Goal: Task Accomplishment & Management: Use online tool/utility

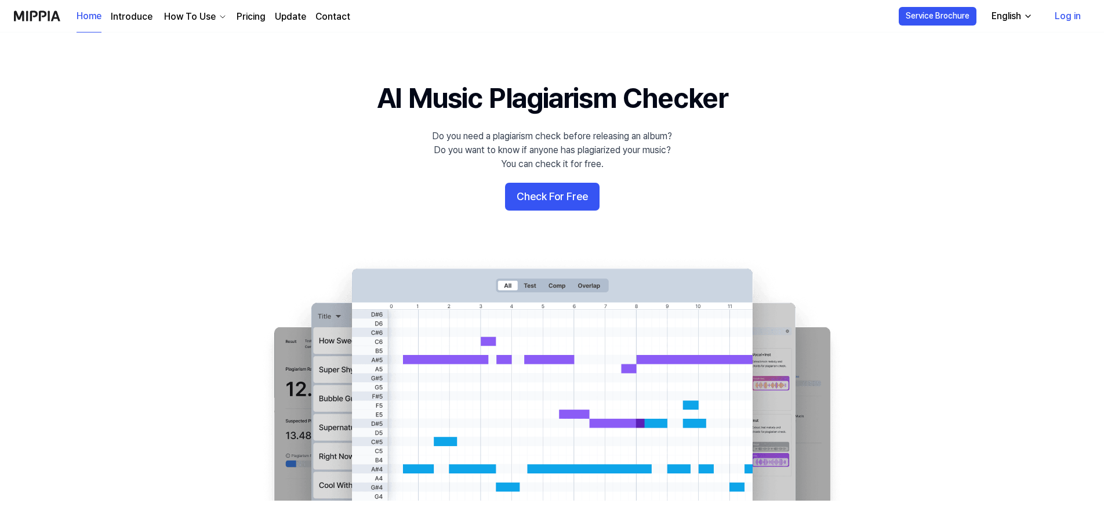
click at [1064, 18] on link "Log in" at bounding box center [1067, 16] width 45 height 32
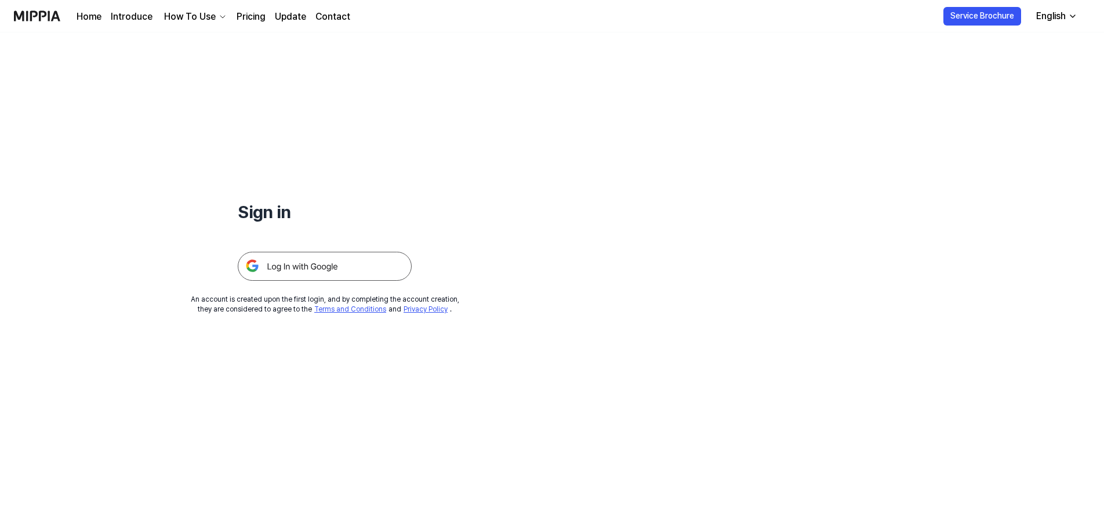
click at [279, 260] on img at bounding box center [325, 266] width 174 height 29
click at [326, 256] on img at bounding box center [325, 266] width 174 height 29
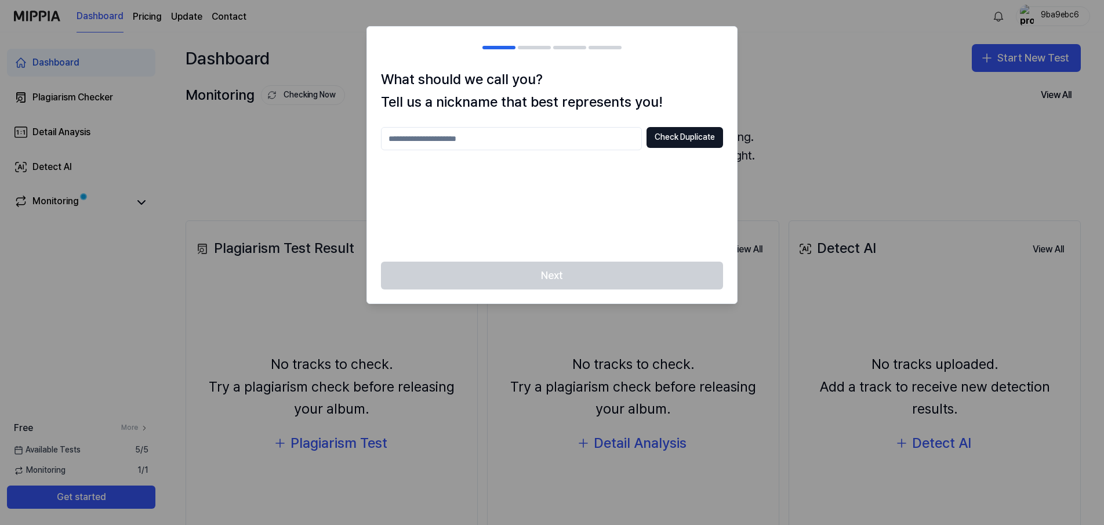
click at [619, 144] on input "text" at bounding box center [511, 138] width 261 height 23
type input "**********"
click at [729, 145] on div "**********" at bounding box center [552, 164] width 370 height 193
click at [721, 139] on button "Check Duplicate" at bounding box center [684, 137] width 77 height 21
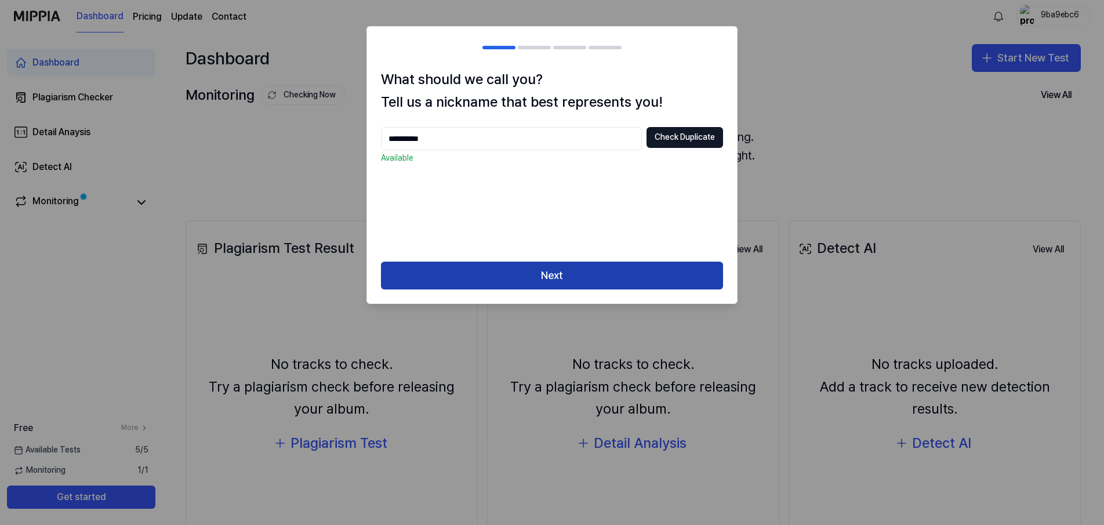
click at [612, 274] on button "Next" at bounding box center [552, 275] width 342 height 28
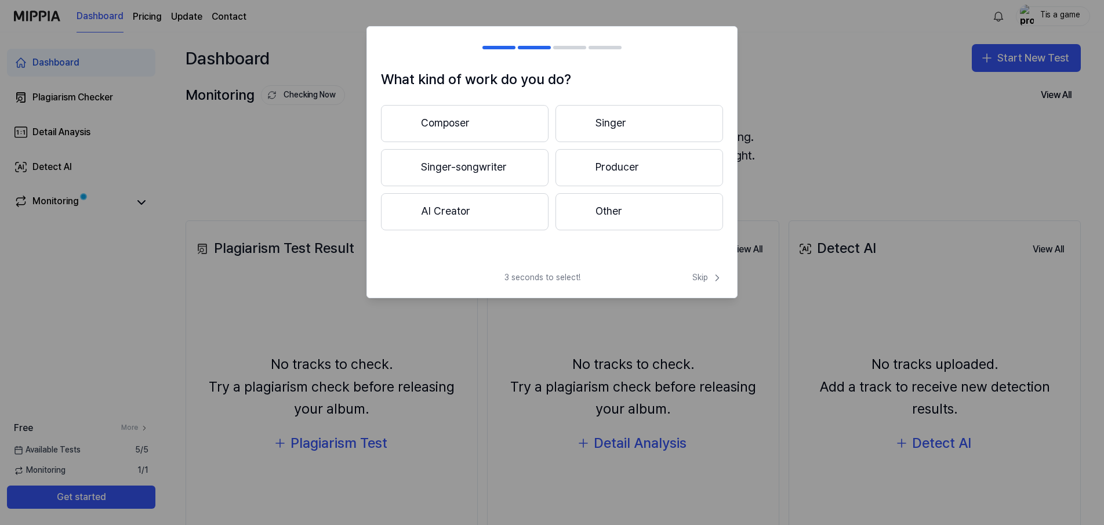
click at [512, 201] on button "AI Creator" at bounding box center [465, 211] width 168 height 37
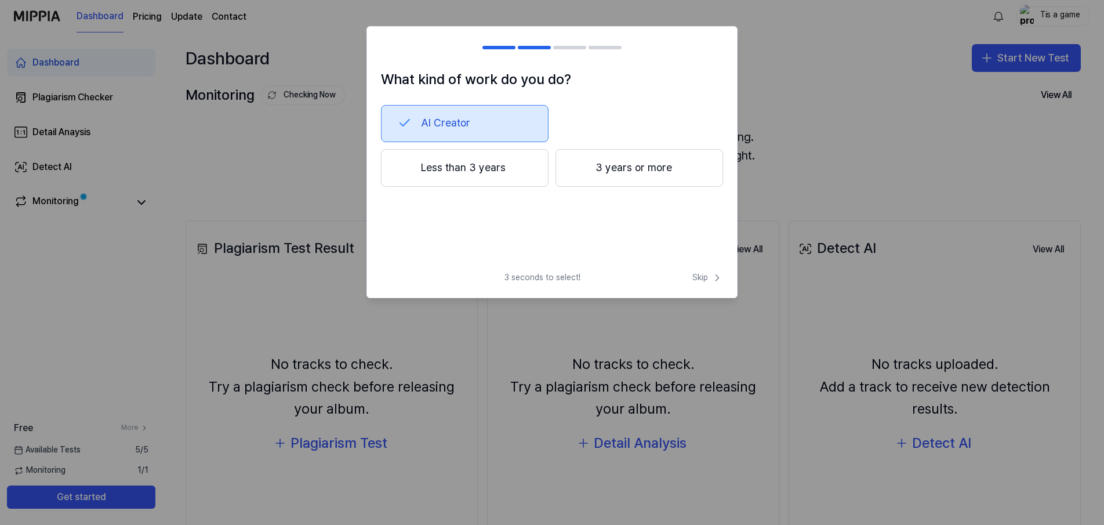
click at [536, 178] on button "Less than 3 years" at bounding box center [465, 168] width 168 height 38
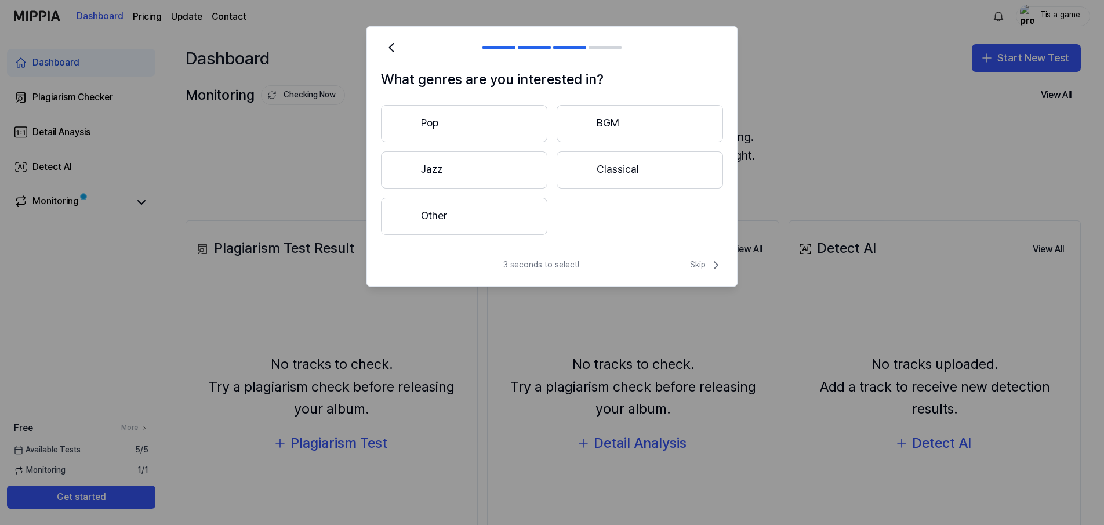
click at [521, 216] on button "Other" at bounding box center [464, 216] width 166 height 37
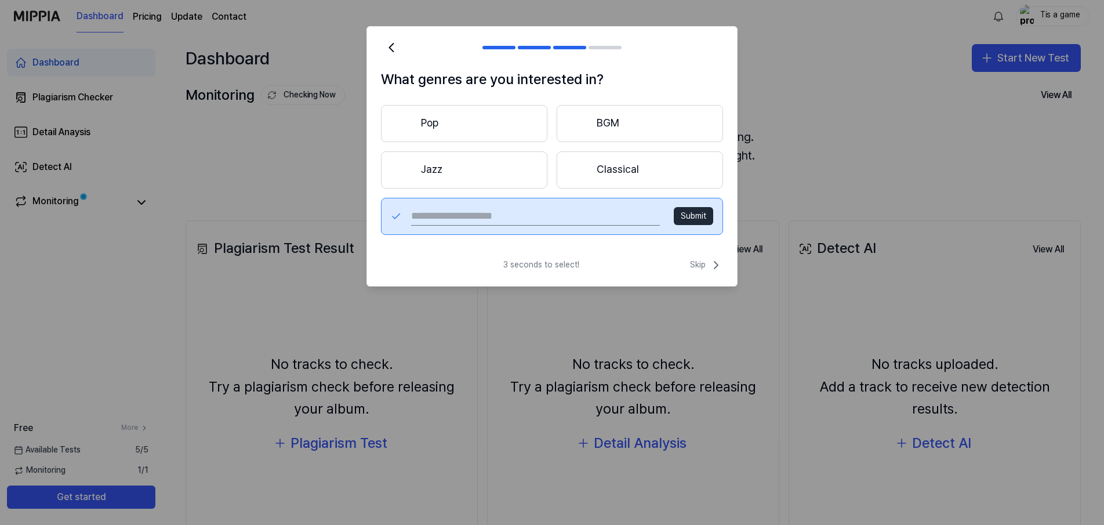
click at [521, 216] on input "text" at bounding box center [535, 216] width 249 height 19
type input "*****"
click at [711, 208] on button "Submit" at bounding box center [693, 216] width 39 height 19
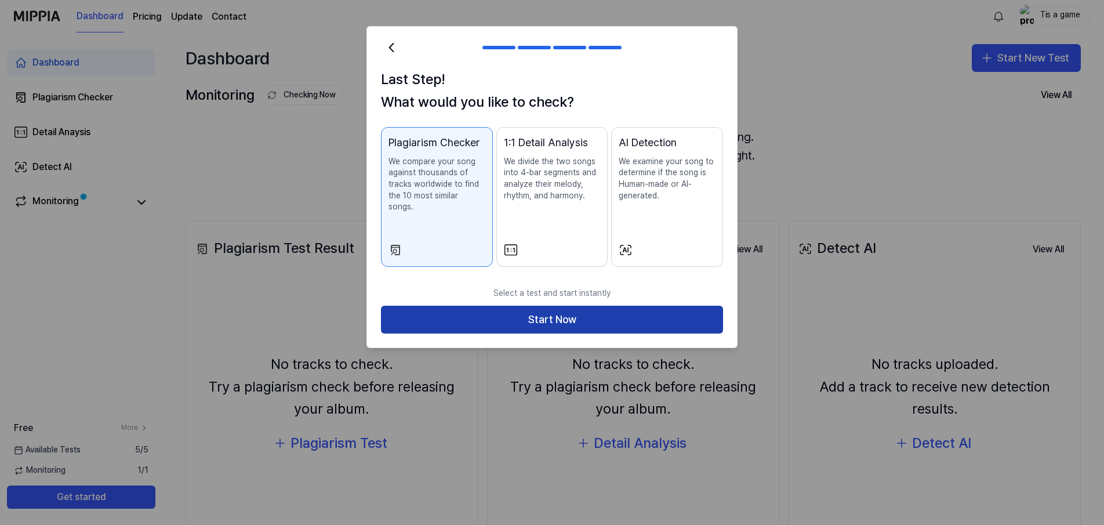
click at [584, 311] on button "Start Now" at bounding box center [552, 320] width 342 height 28
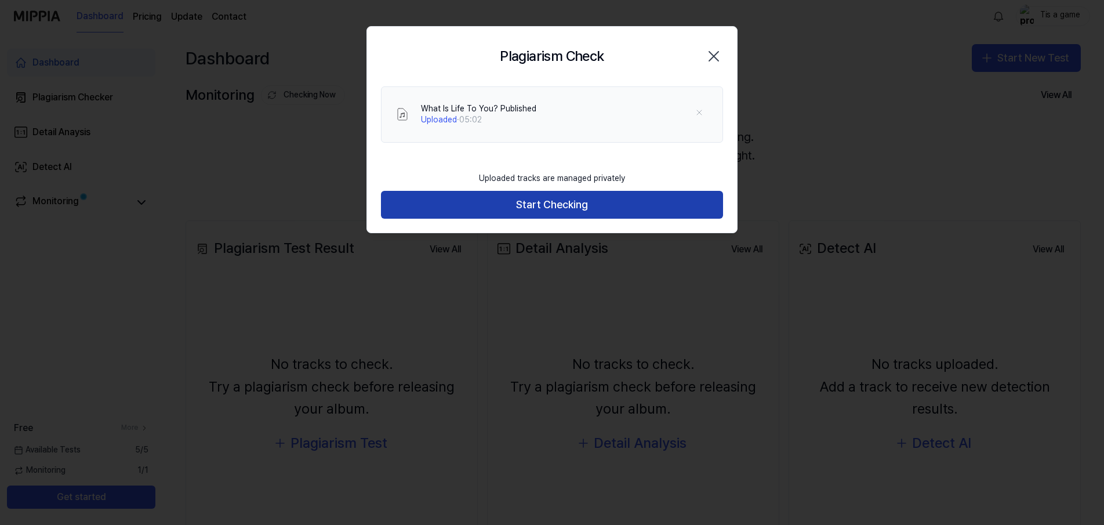
click at [613, 198] on button "Start Checking" at bounding box center [552, 205] width 342 height 28
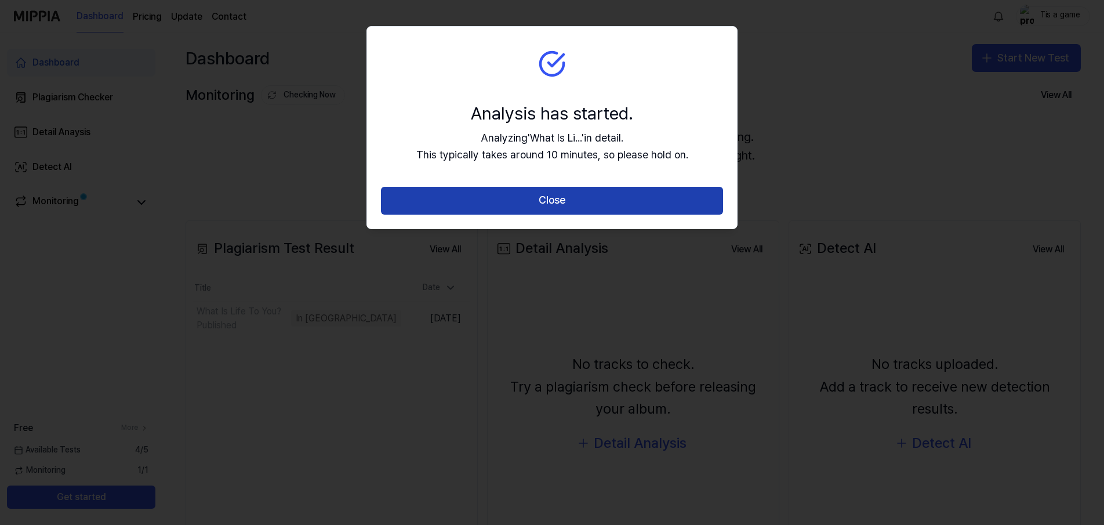
click at [642, 196] on button "Close" at bounding box center [552, 201] width 342 height 28
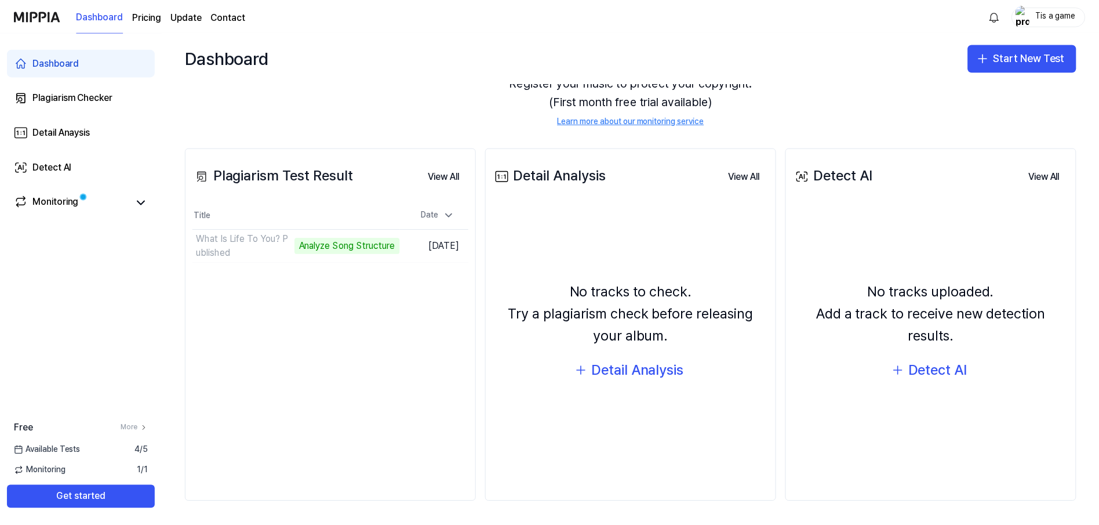
scroll to position [20, 0]
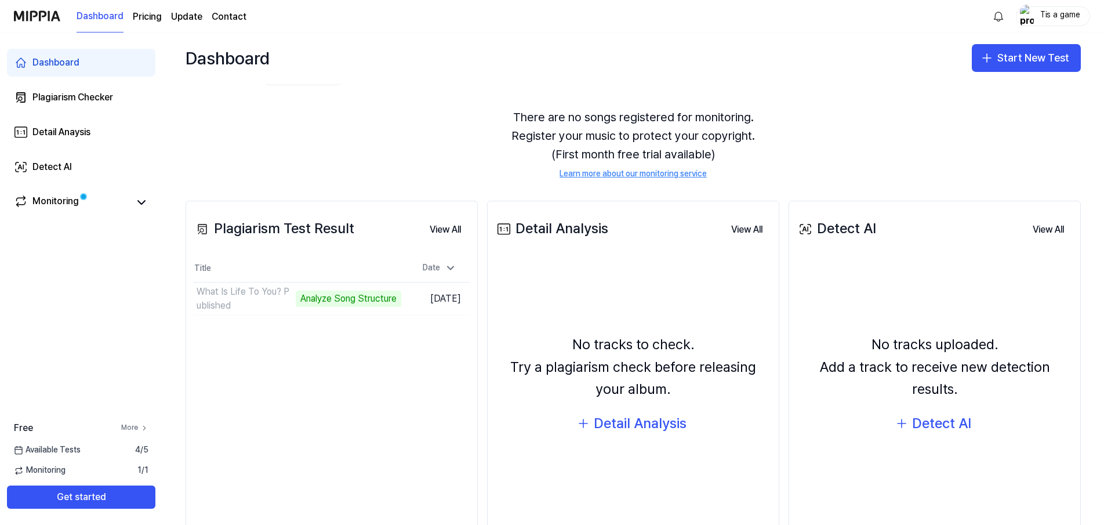
click at [147, 431] on icon at bounding box center [144, 428] width 8 height 8
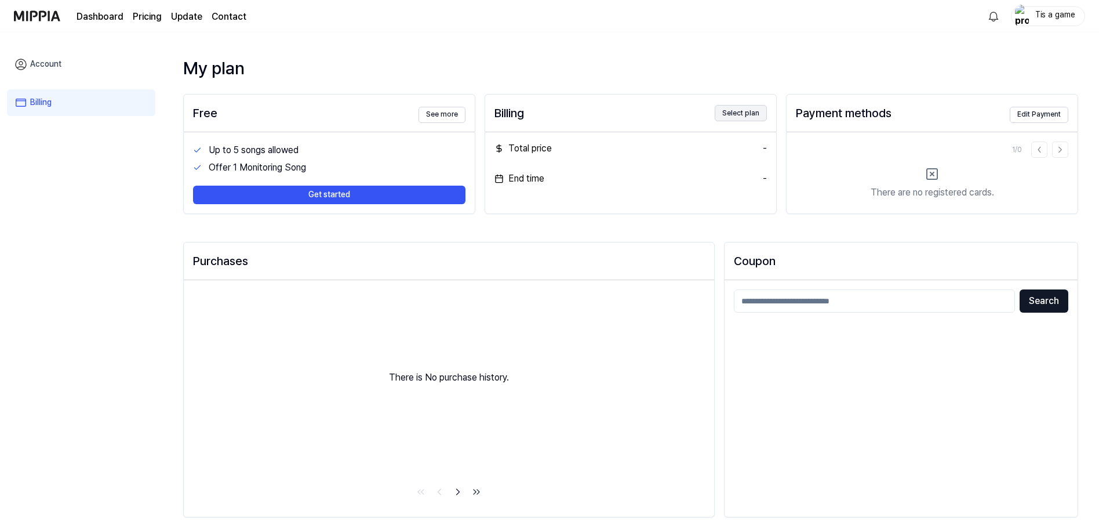
click at [761, 115] on button "Select plan" at bounding box center [741, 113] width 52 height 16
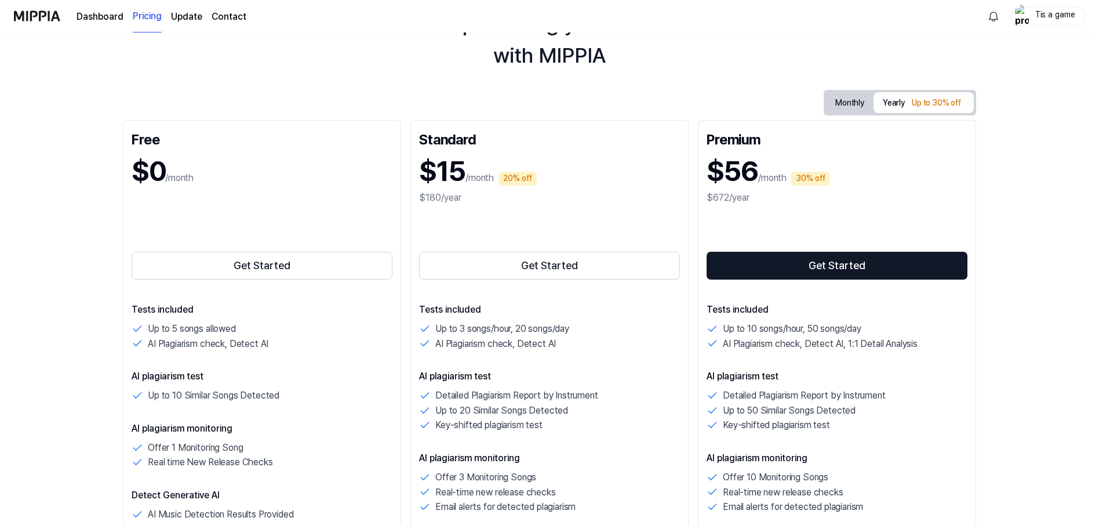
scroll to position [72, 0]
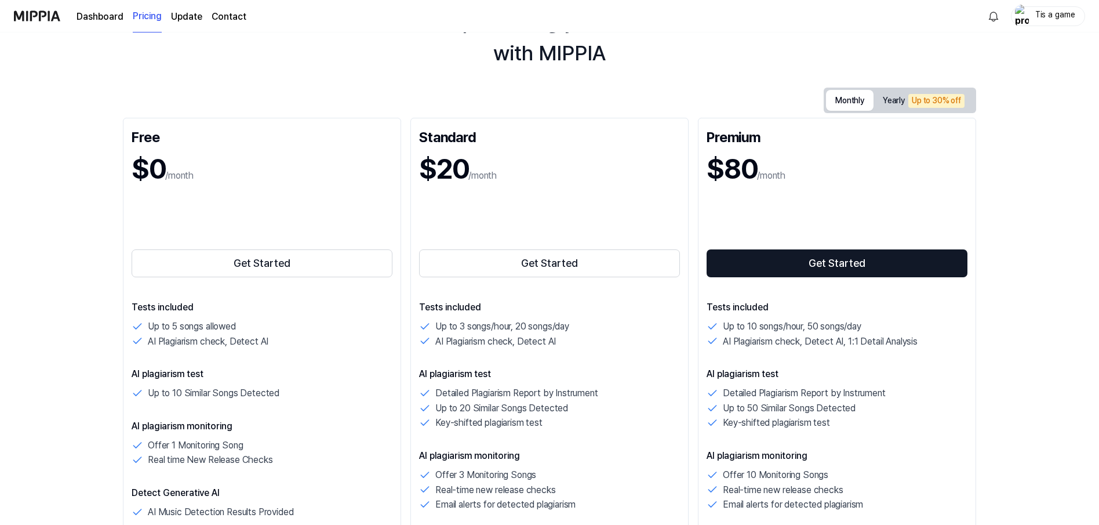
click at [826, 99] on button "Monthly" at bounding box center [850, 100] width 48 height 21
click at [928, 99] on div "Up to 30% off" at bounding box center [937, 101] width 56 height 14
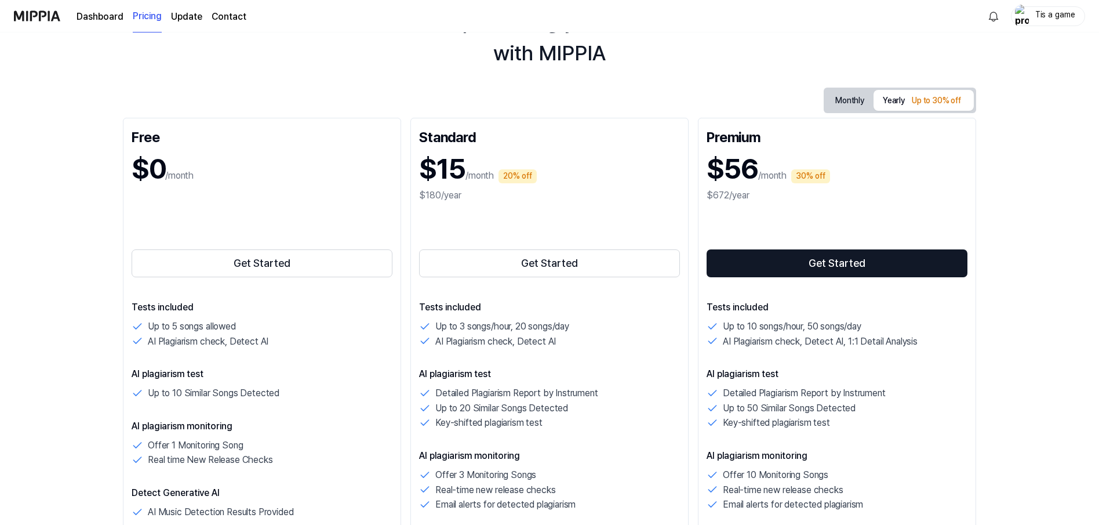
click at [855, 100] on button "Monthly" at bounding box center [850, 101] width 48 height 18
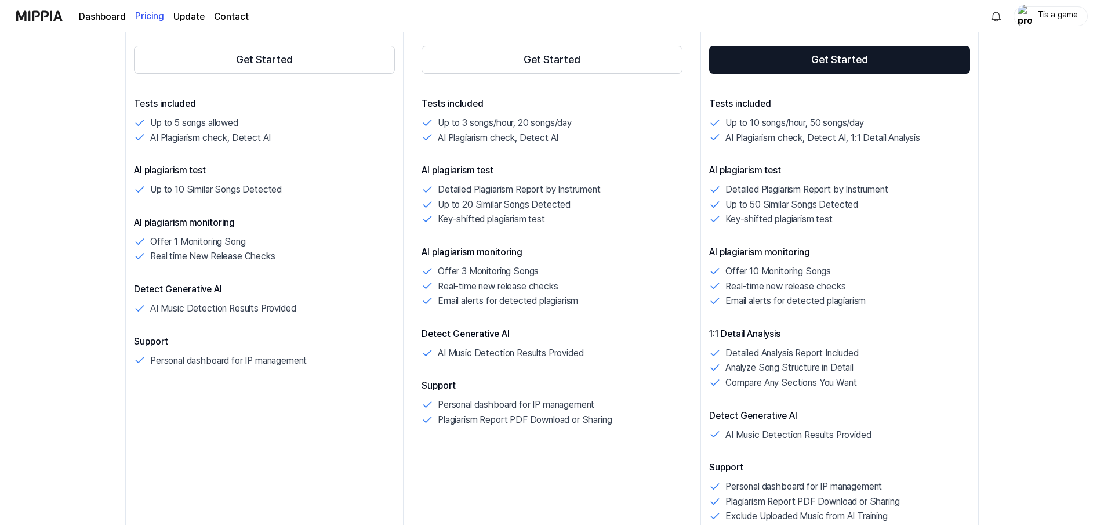
scroll to position [0, 0]
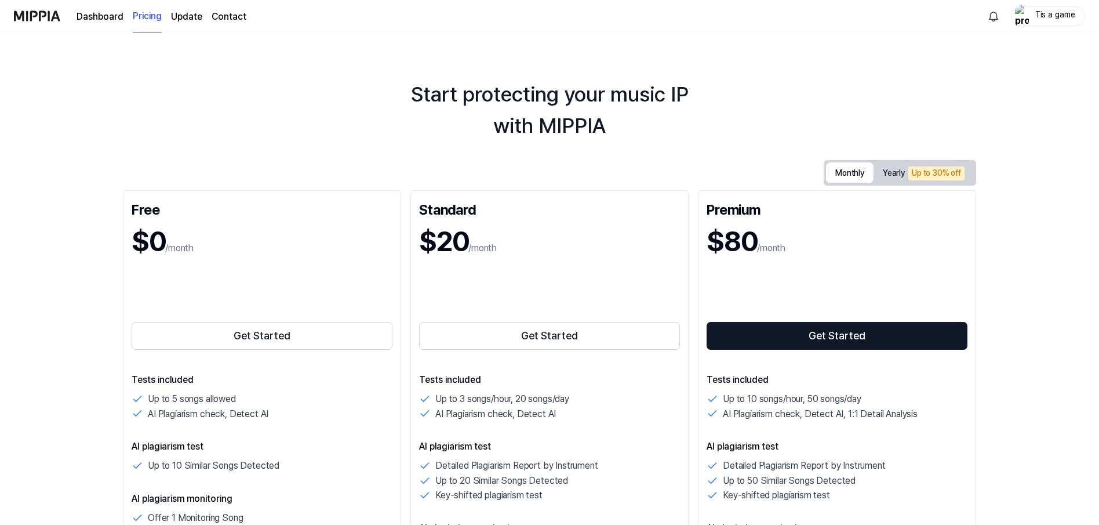
click at [114, 16] on link "Dashboard" at bounding box center [100, 17] width 47 height 14
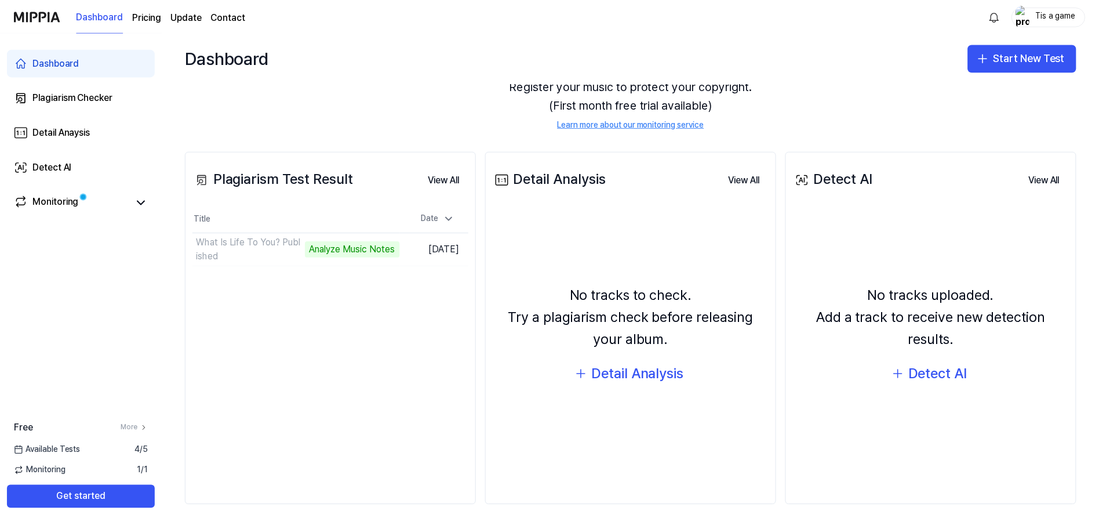
scroll to position [72, 0]
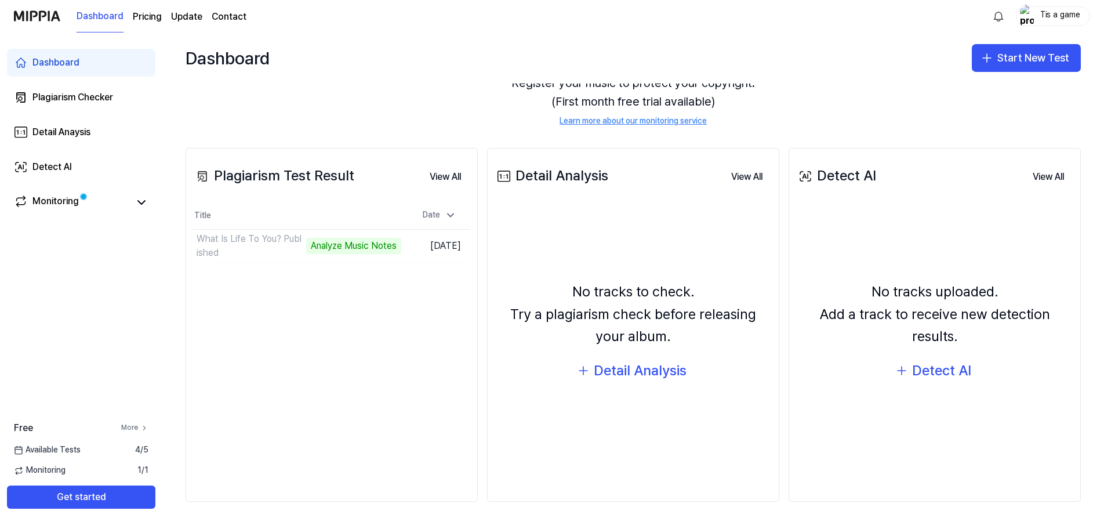
click at [136, 424] on link "More" at bounding box center [134, 428] width 27 height 10
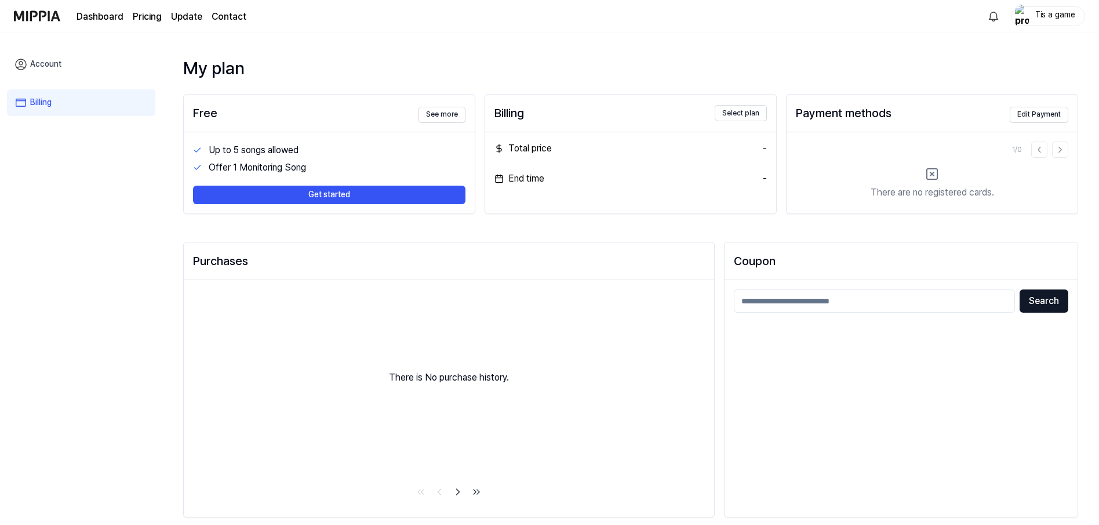
click at [725, 121] on div "Billing Select plan" at bounding box center [630, 113] width 291 height 37
click at [726, 114] on button "Select plan" at bounding box center [741, 113] width 52 height 16
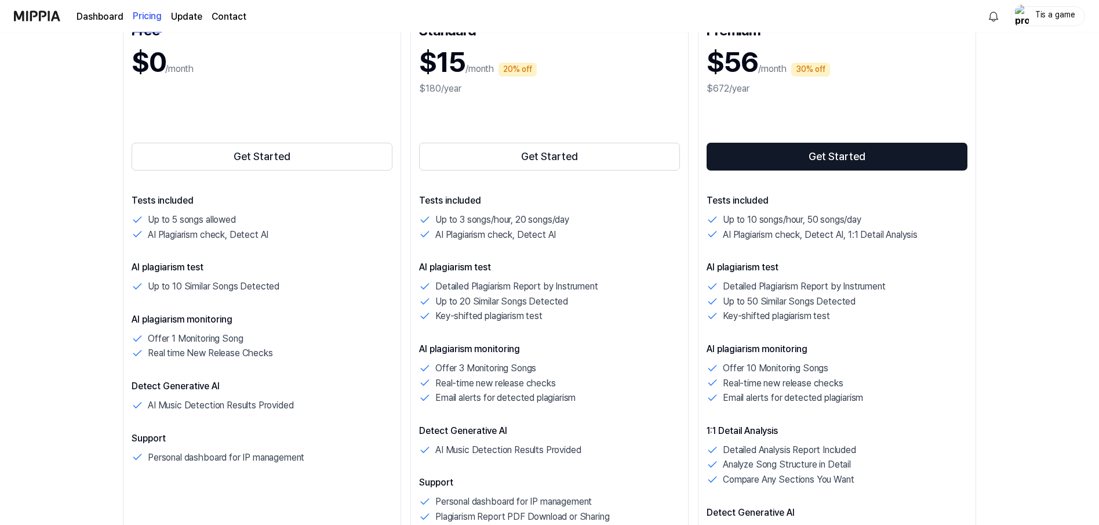
scroll to position [115, 0]
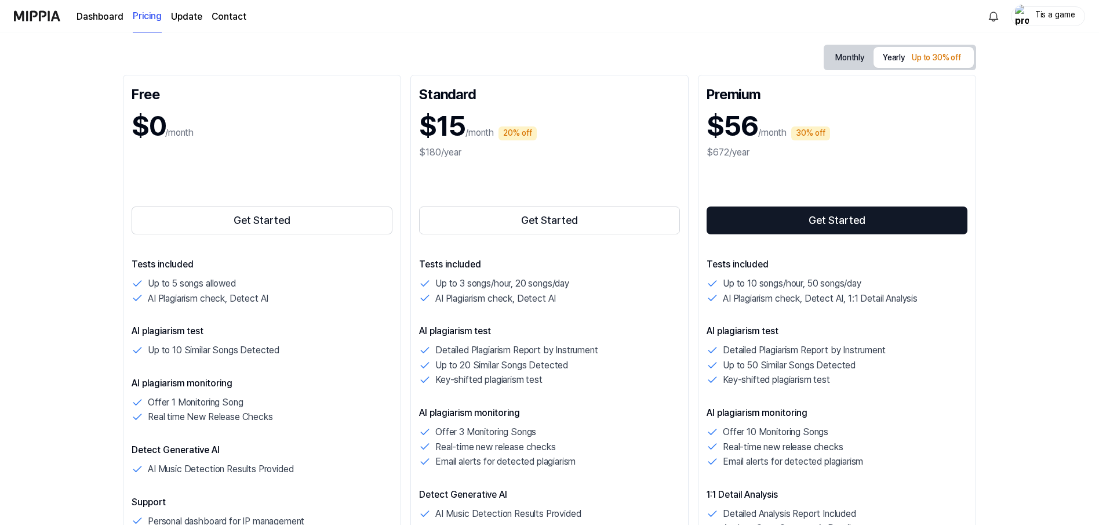
click at [112, 13] on link "Dashboard" at bounding box center [100, 17] width 47 height 14
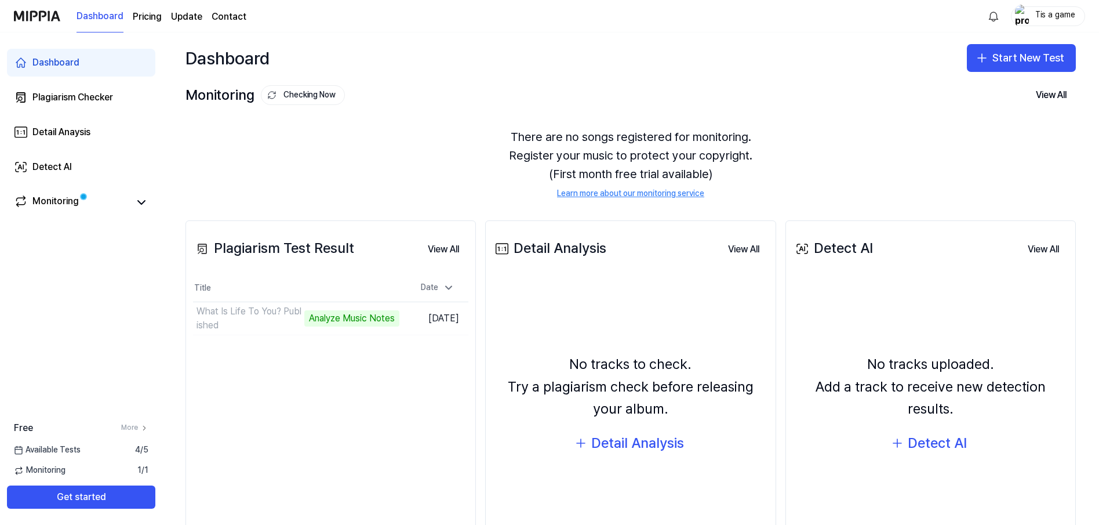
scroll to position [0, 0]
click at [174, 14] on link "Update" at bounding box center [186, 17] width 31 height 14
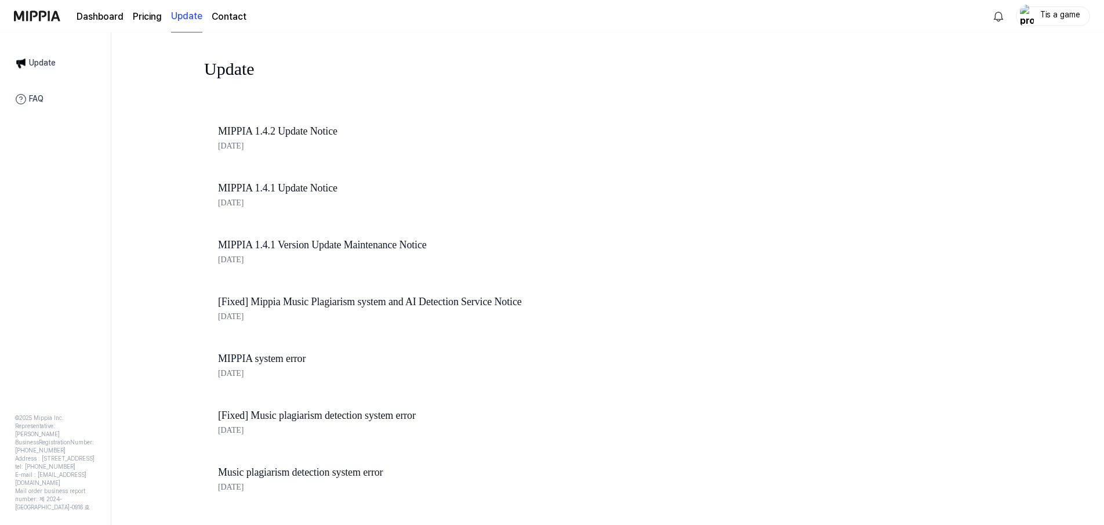
click at [93, 13] on link "Dashboard" at bounding box center [100, 17] width 47 height 14
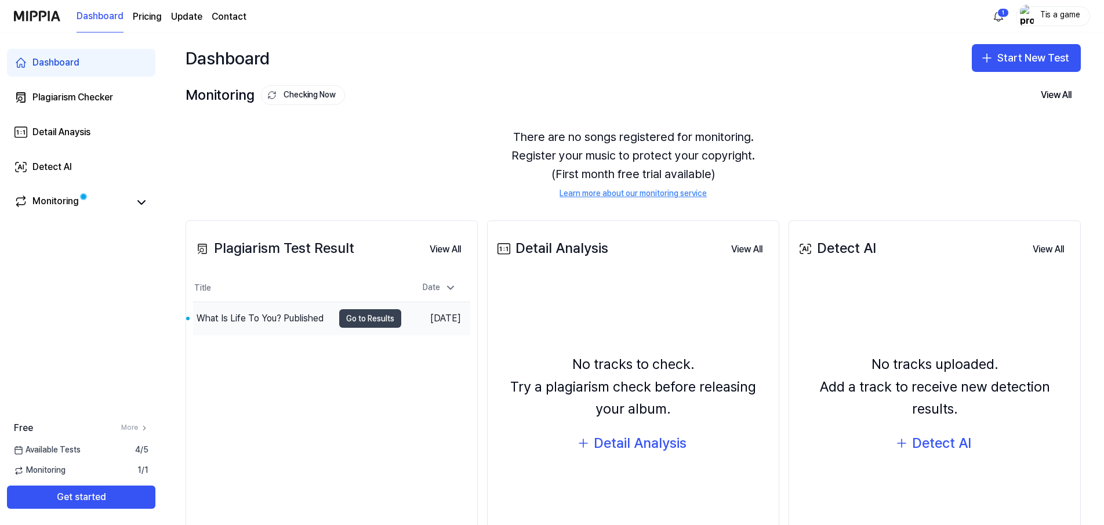
click at [349, 318] on button "Go to Results" at bounding box center [370, 318] width 62 height 19
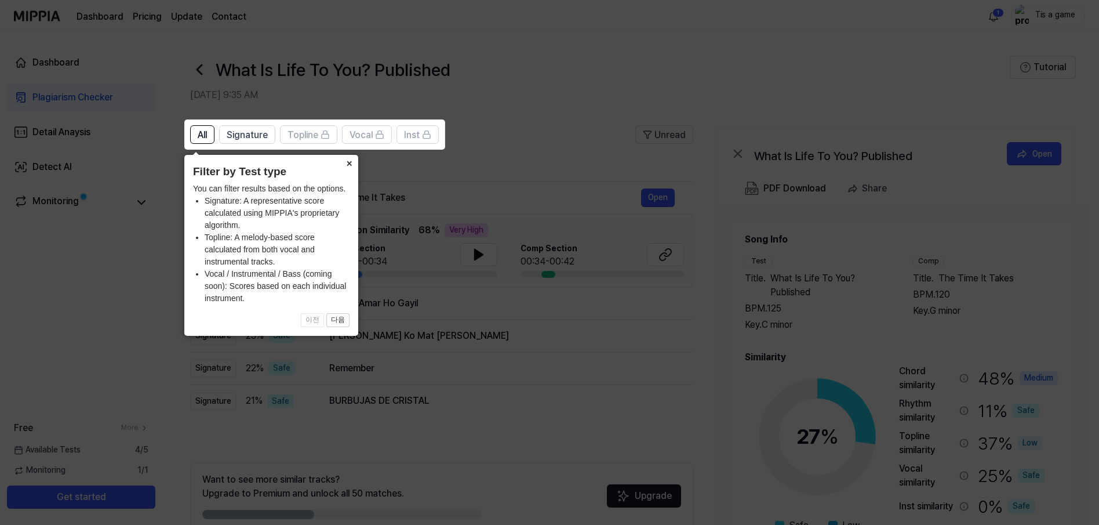
click at [347, 164] on button "×" at bounding box center [349, 163] width 19 height 16
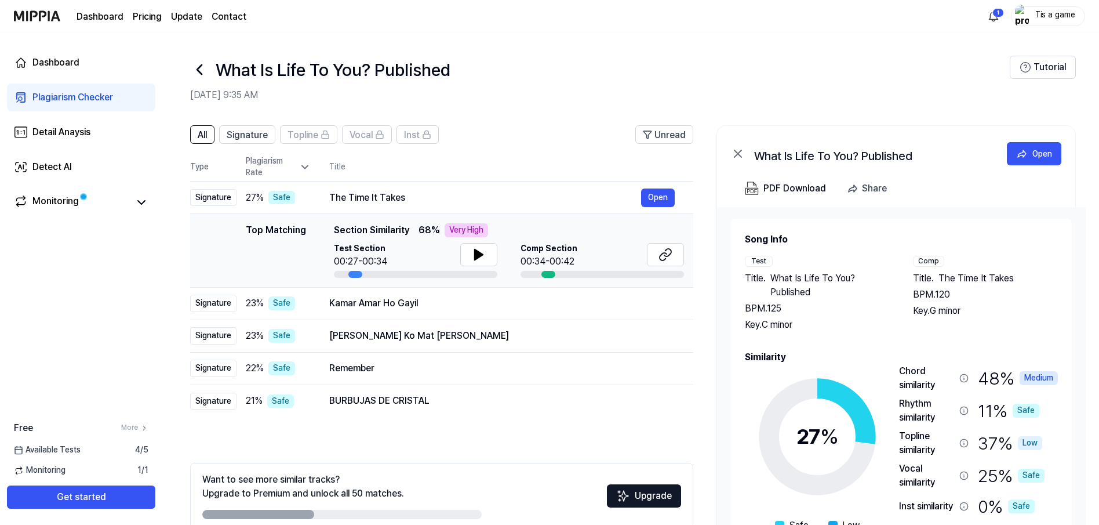
drag, startPoint x: 484, startPoint y: 231, endPoint x: 449, endPoint y: 228, distance: 35.5
click at [449, 228] on div "Very High" at bounding box center [466, 230] width 43 height 14
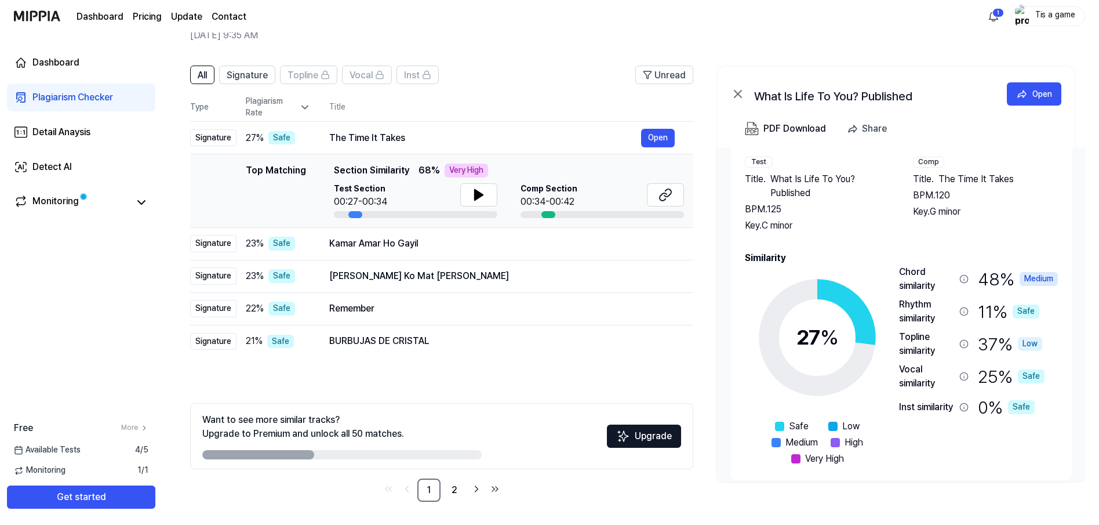
scroll to position [49, 0]
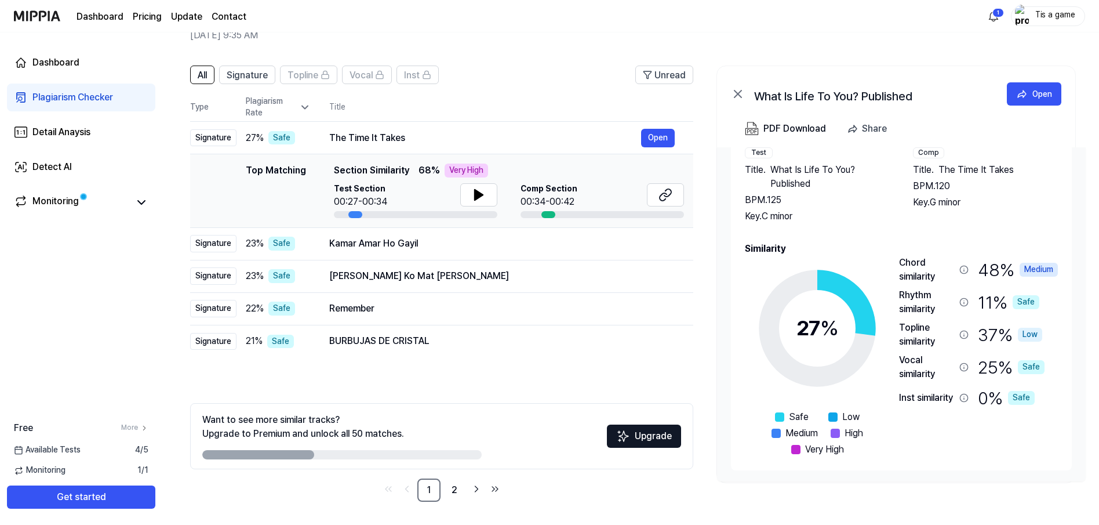
click at [962, 334] on icon at bounding box center [964, 334] width 9 height 9
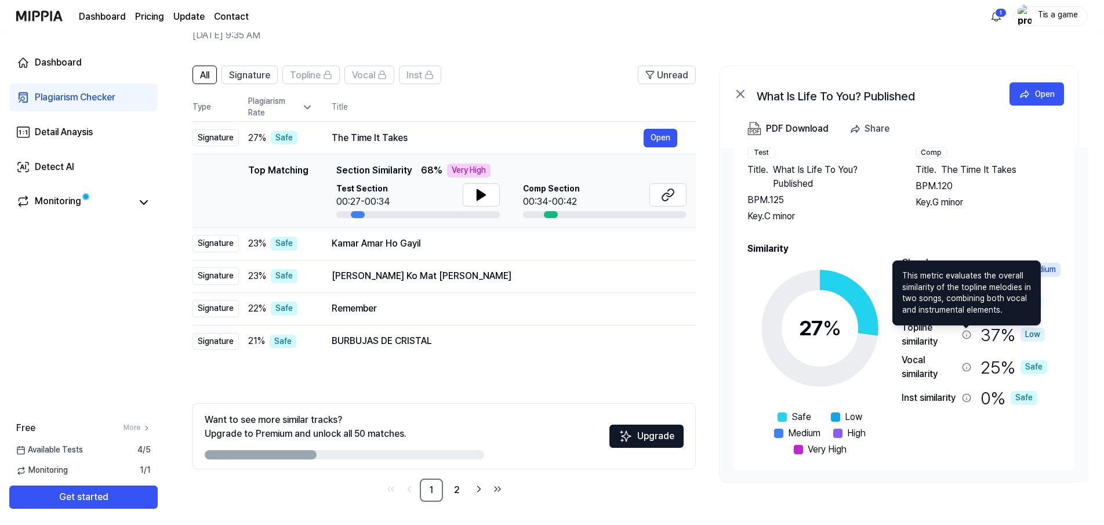
scroll to position [0, 0]
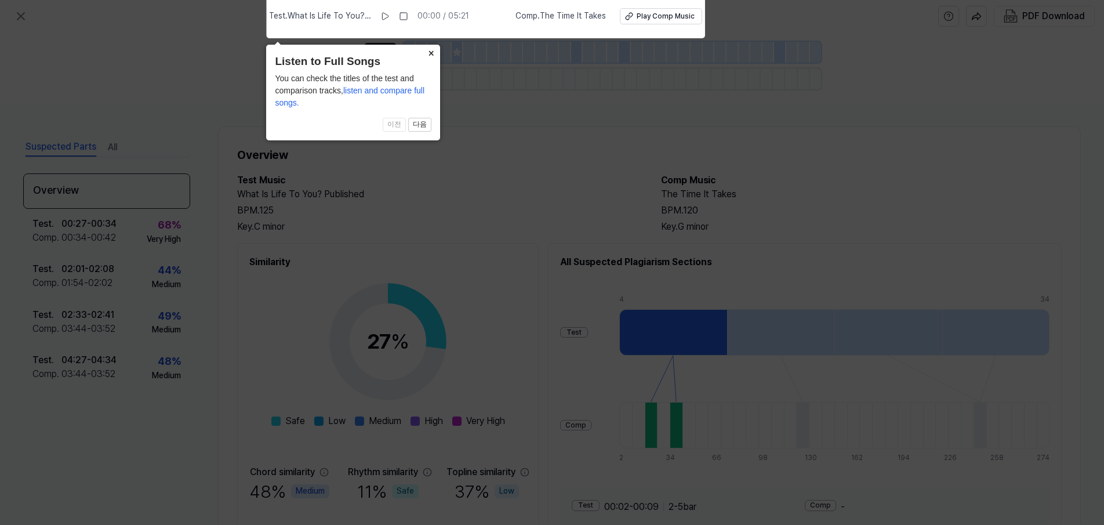
click at [424, 56] on button "×" at bounding box center [431, 53] width 19 height 16
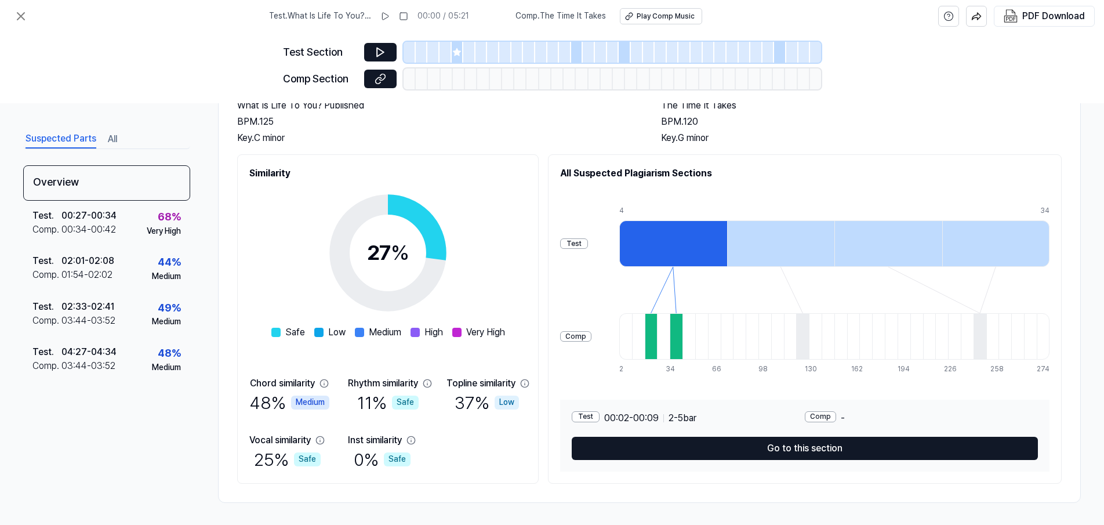
scroll to position [90, 0]
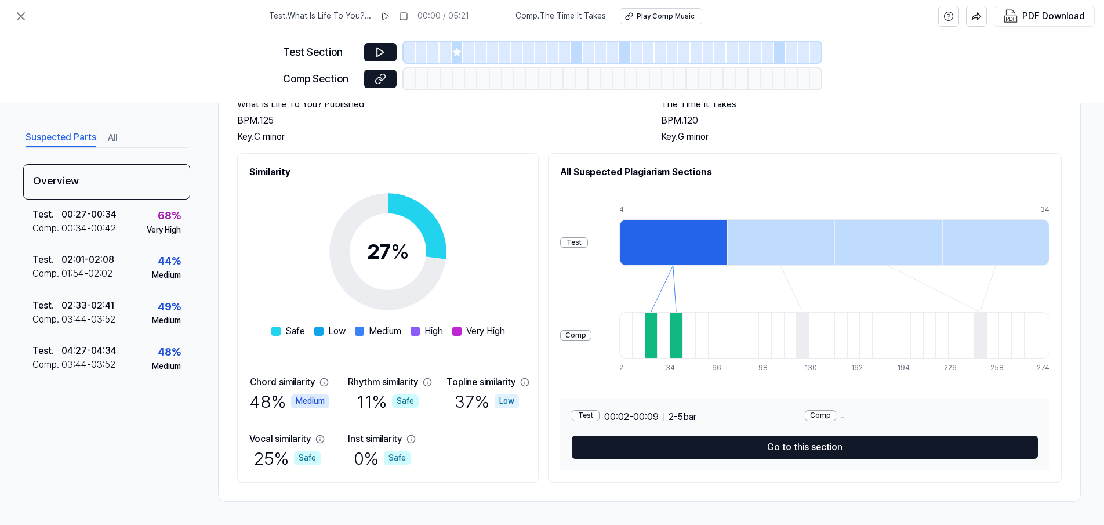
click at [520, 382] on icon at bounding box center [524, 381] width 9 height 9
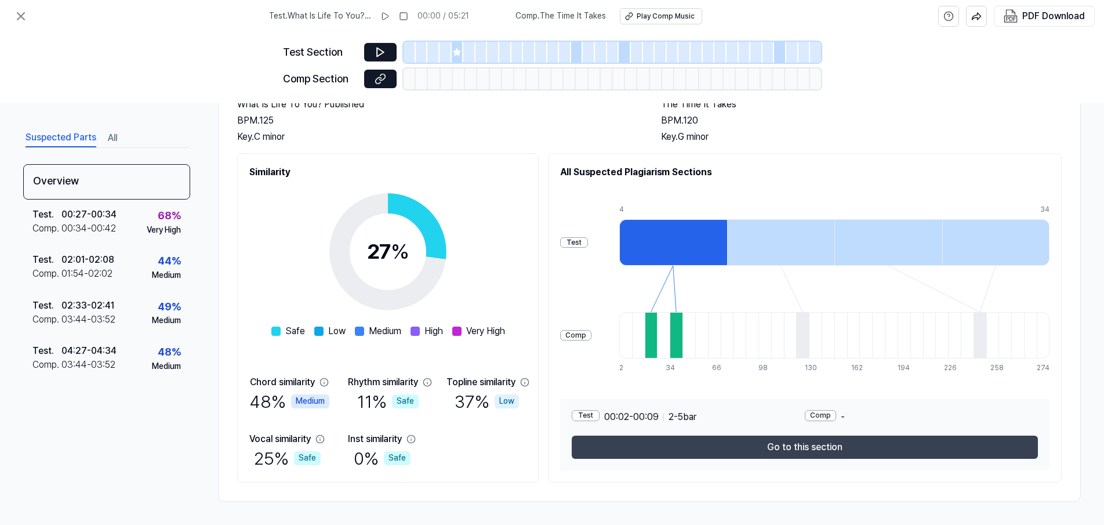
click at [671, 437] on button "Go to this section" at bounding box center [805, 446] width 466 height 23
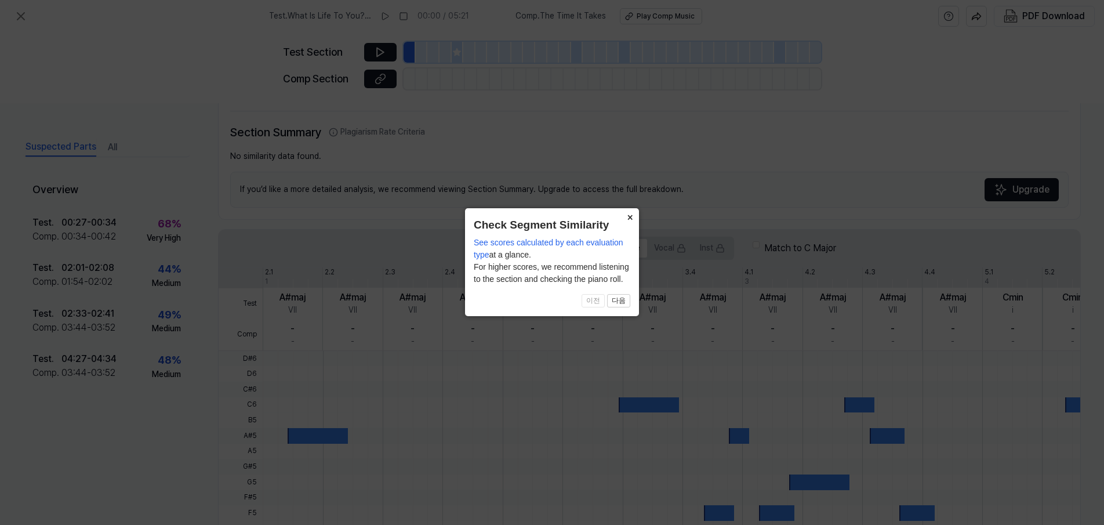
click at [628, 218] on button "×" at bounding box center [629, 216] width 19 height 16
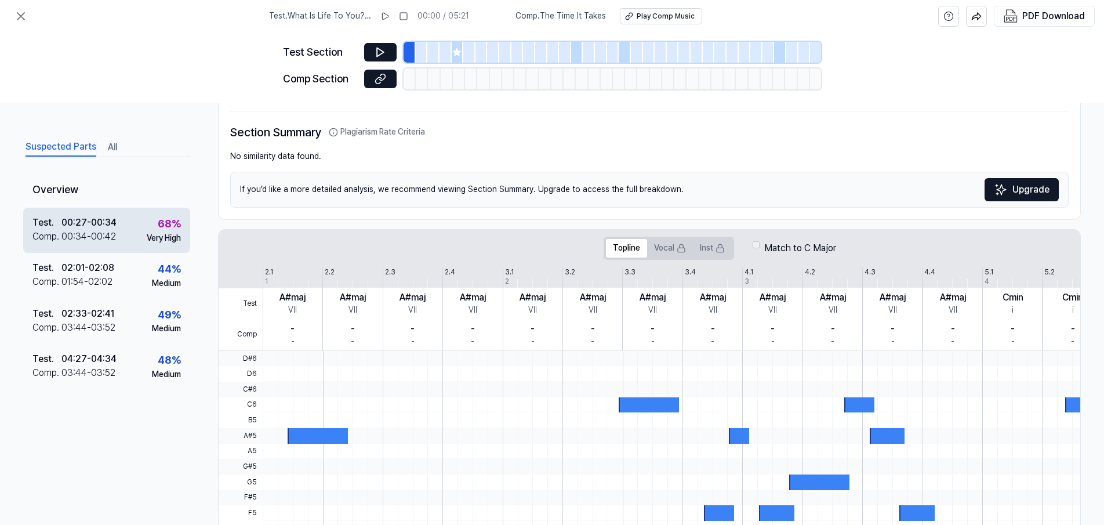
click at [112, 233] on div "00:34 - 00:42" at bounding box center [88, 237] width 55 height 14
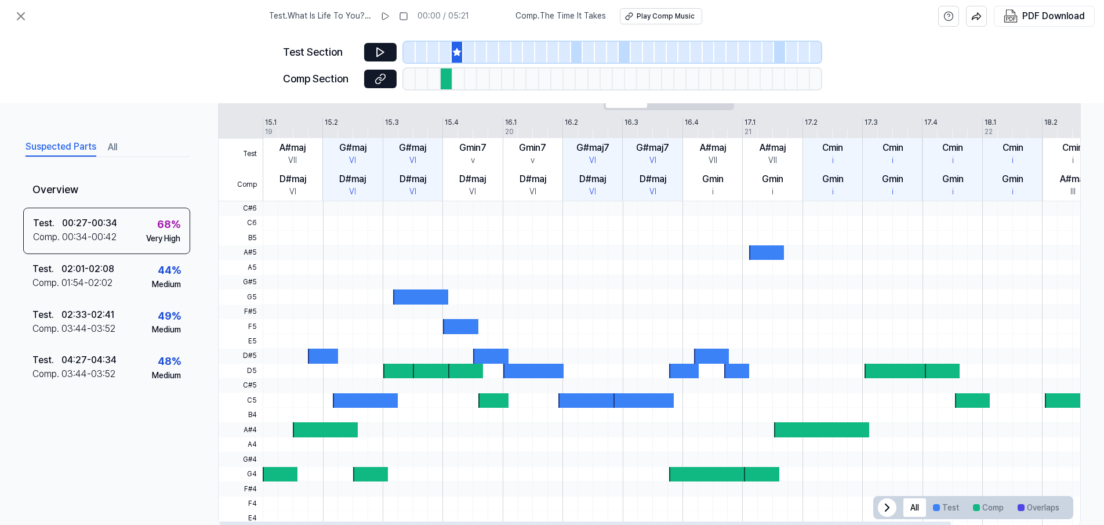
scroll to position [0, 0]
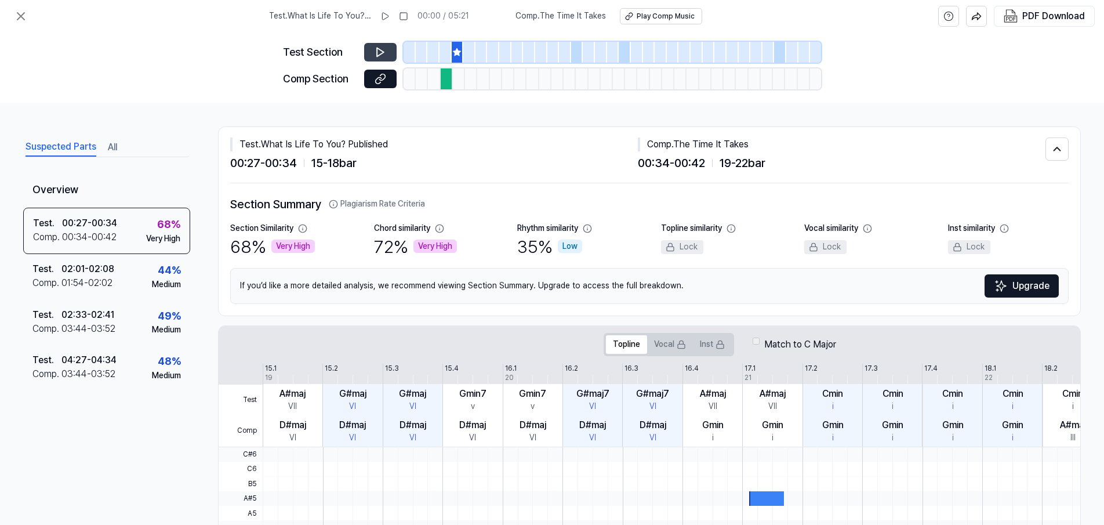
click at [375, 52] on icon at bounding box center [381, 52] width 12 height 12
click at [123, 288] on div "Test . 02:01 - 02:08 Comp . 01:54 - 02:02 44 % Medium" at bounding box center [106, 276] width 167 height 45
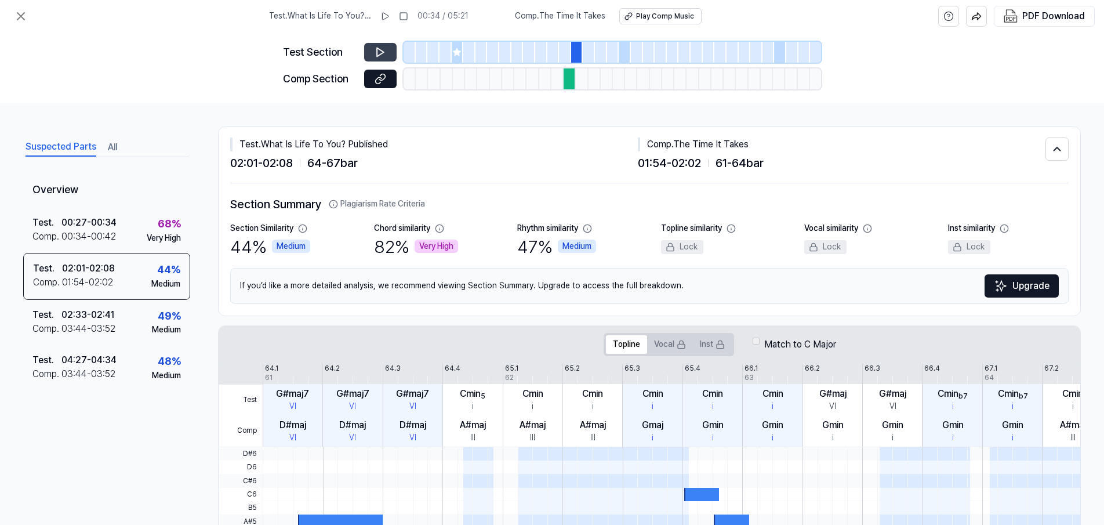
click at [377, 55] on icon at bounding box center [380, 52] width 7 height 9
click at [145, 313] on div "Test . 02:33 - 02:41 Comp . 03:44 - 03:52 49 % Medium" at bounding box center [106, 322] width 167 height 45
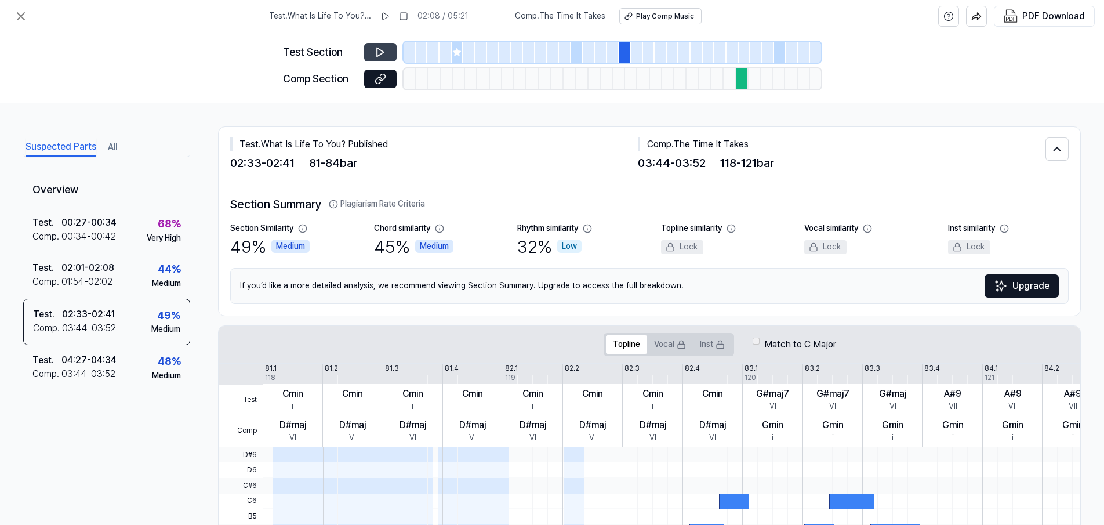
click at [369, 50] on button at bounding box center [380, 52] width 32 height 19
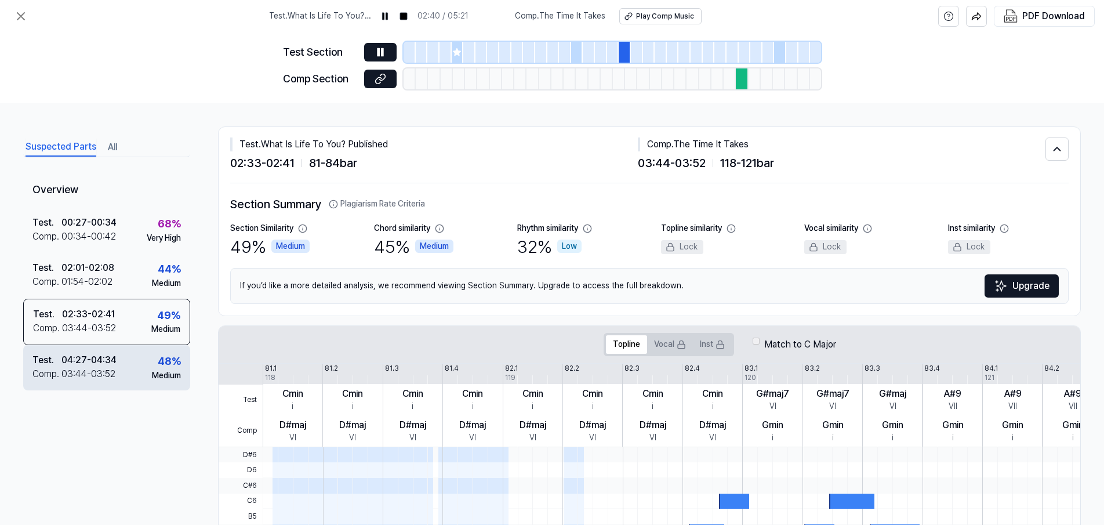
click at [173, 372] on div "Medium" at bounding box center [166, 376] width 29 height 12
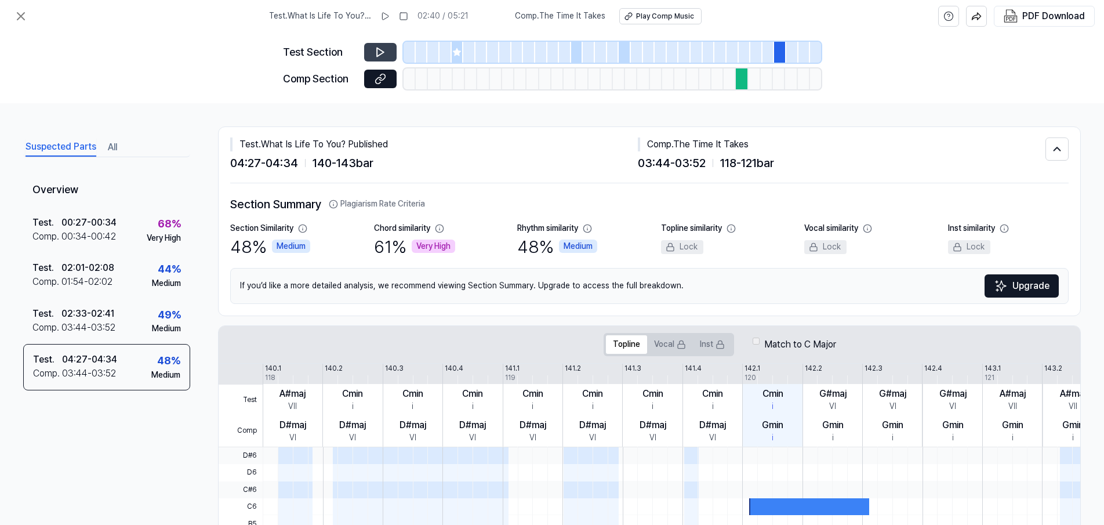
click at [384, 59] on button at bounding box center [380, 52] width 32 height 19
click at [379, 49] on icon at bounding box center [378, 52] width 2 height 8
click at [23, 17] on icon at bounding box center [21, 16] width 14 height 14
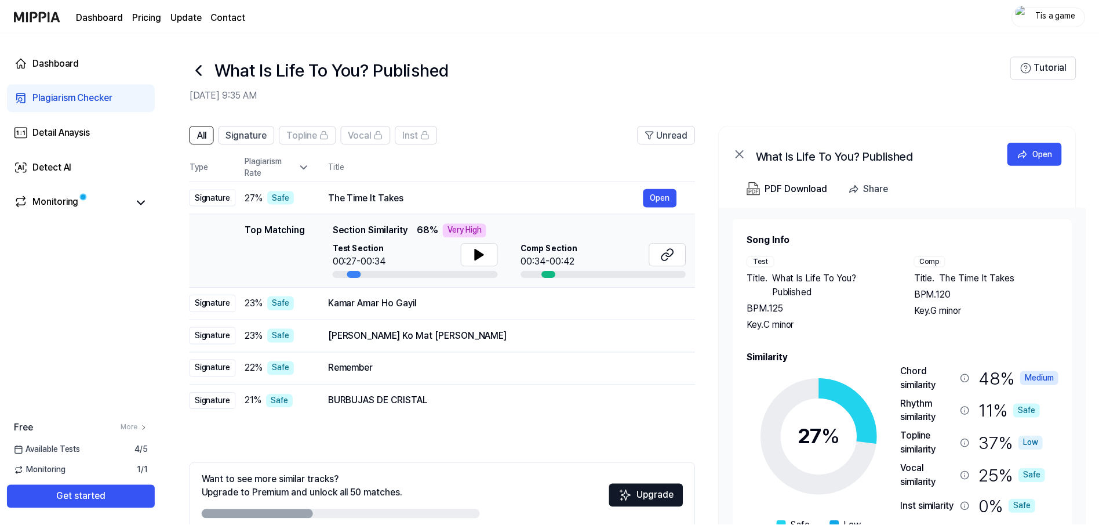
scroll to position [60, 0]
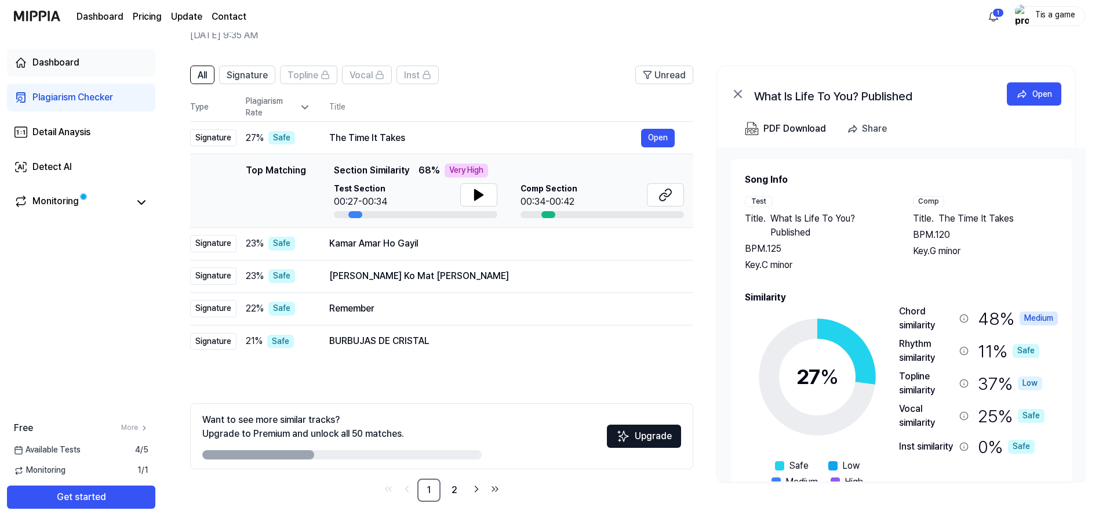
click at [62, 66] on div "Dashboard" at bounding box center [55, 63] width 47 height 14
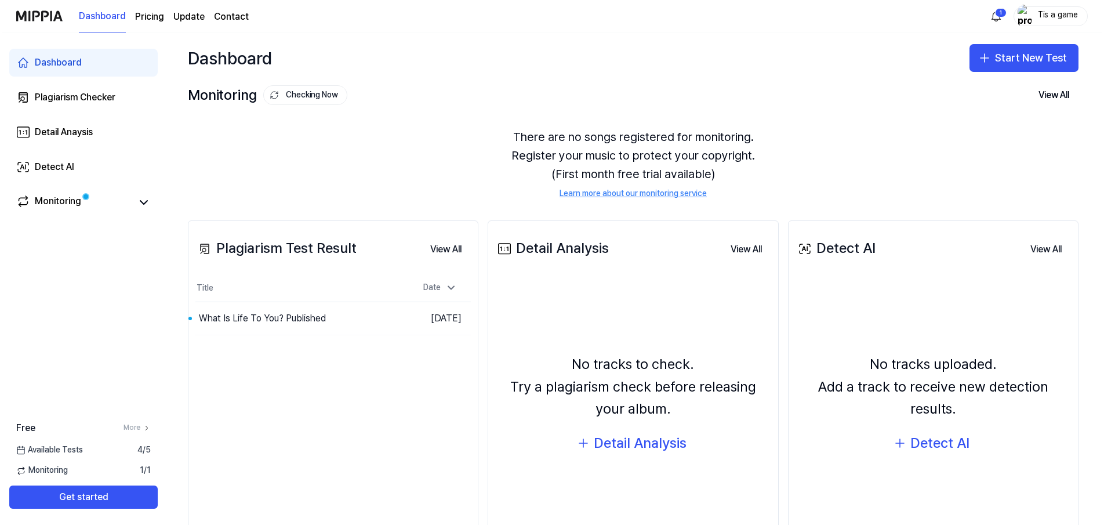
scroll to position [0, 0]
